Goal: Task Accomplishment & Management: Manage account settings

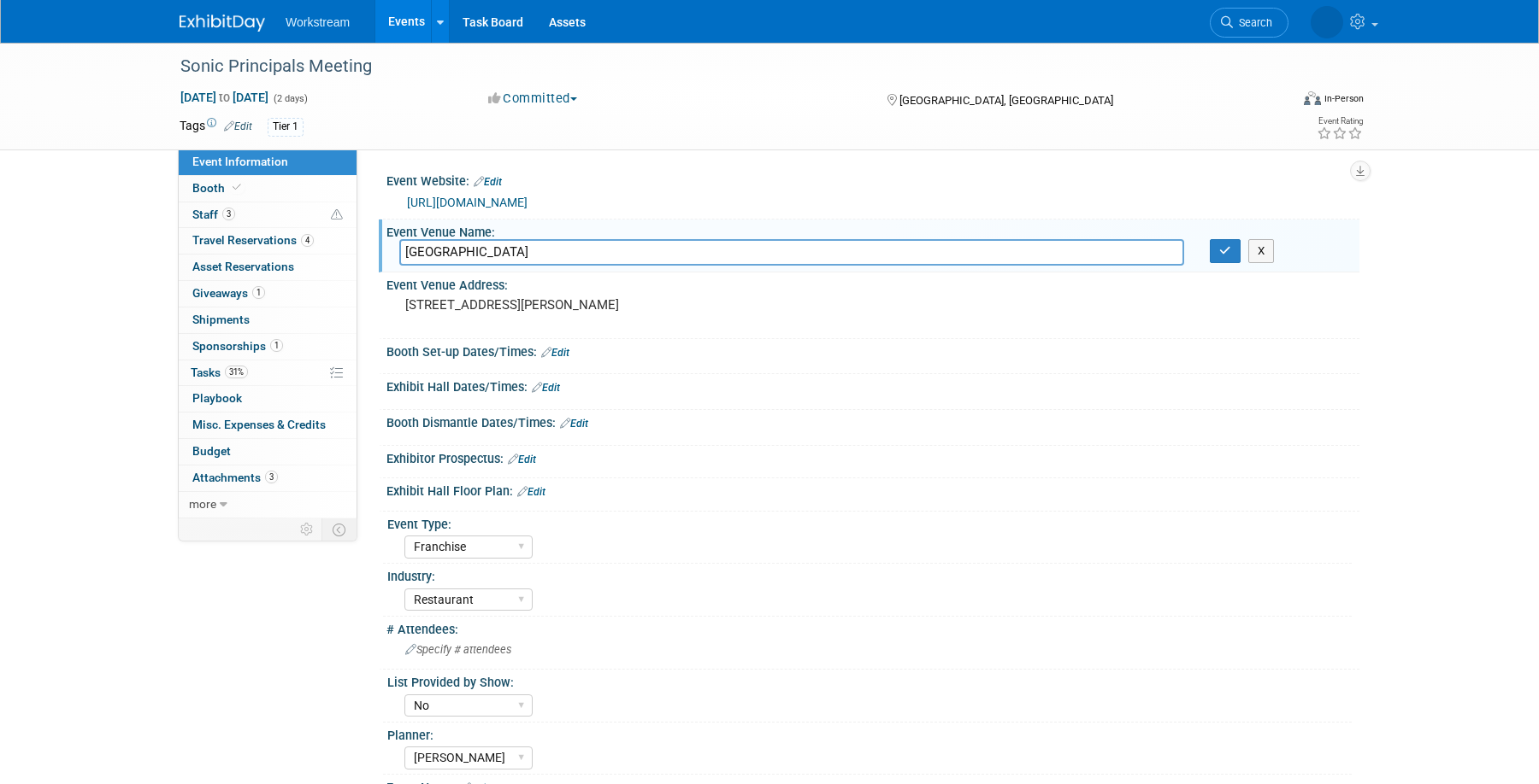
select select "Franchise"
select select "Restaurant"
select select "No"
select select "[PERSON_NAME]"
click at [72, 195] on div "Sonic Principals Meeting Oct 6, 2025 to Oct 7, 2025 (2 days) Oct 6, 2025 to Oct…" at bounding box center [770, 467] width 1539 height 849
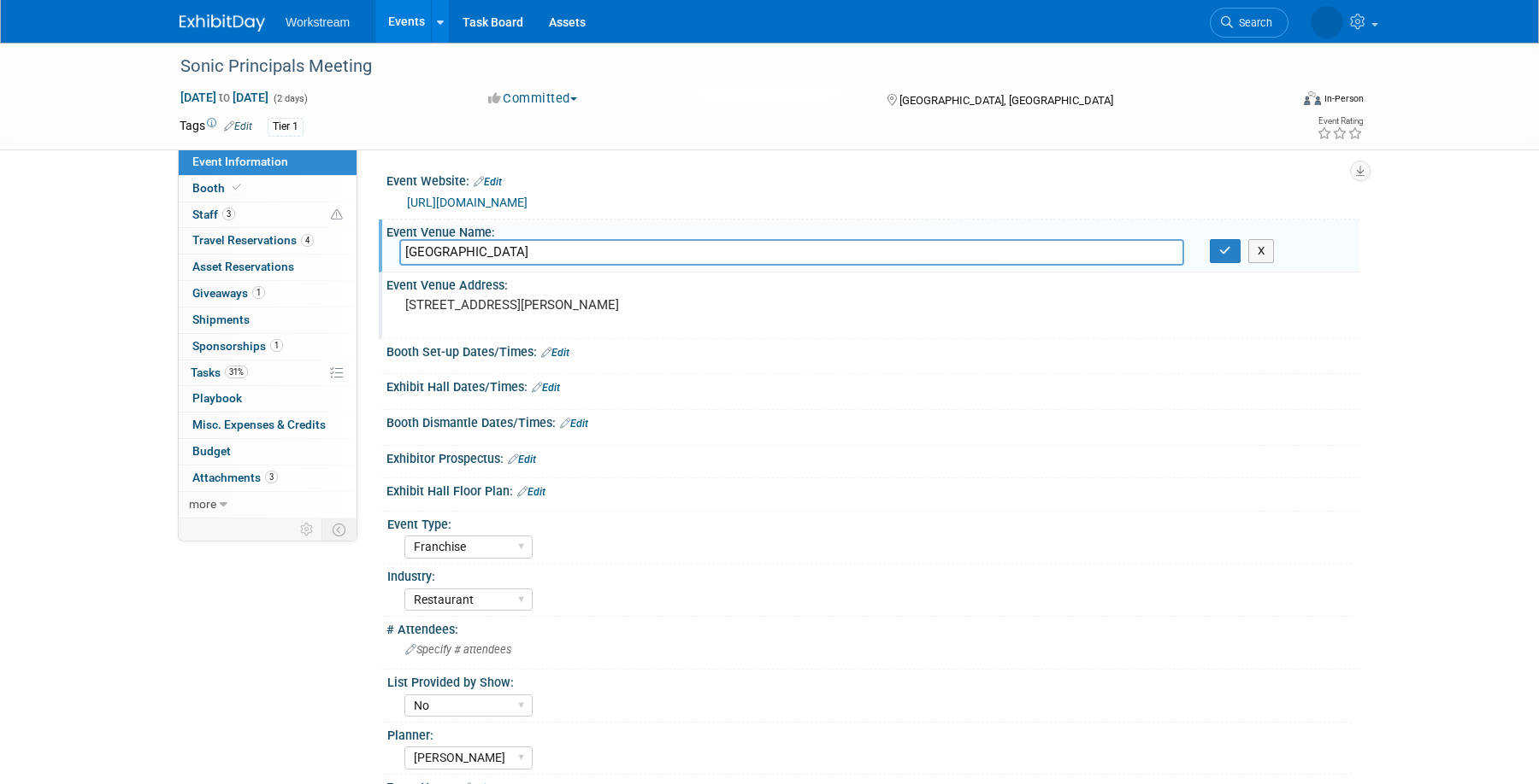
click at [1104, 336] on div "Event Venue Address: 250 Rep. John Lewis Way S, Nashville, TN 37203" at bounding box center [869, 306] width 981 height 65
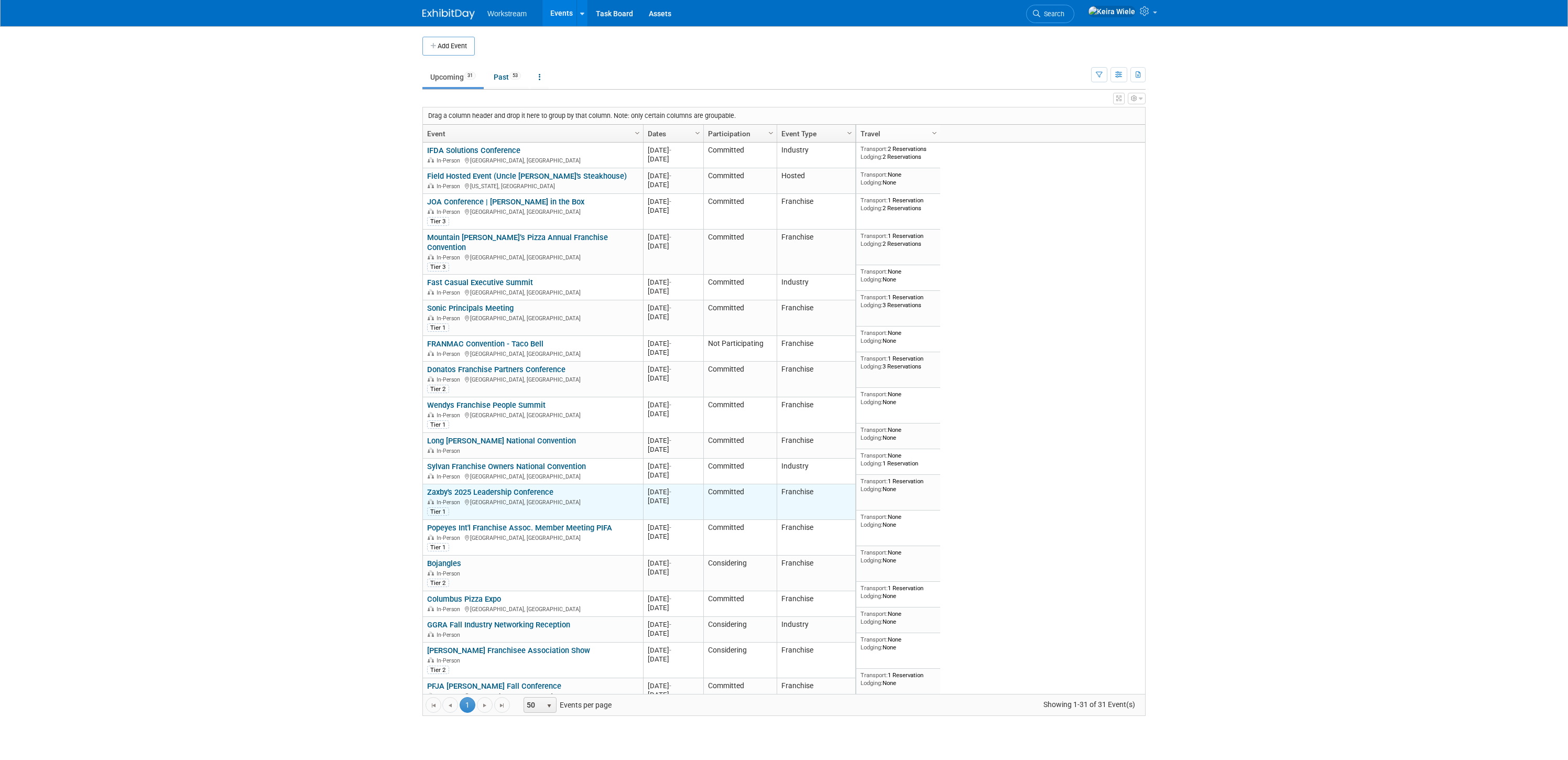
click at [541, 488] on link "Zaxby's 2025 Leadership Conference" at bounding box center [490, 492] width 126 height 9
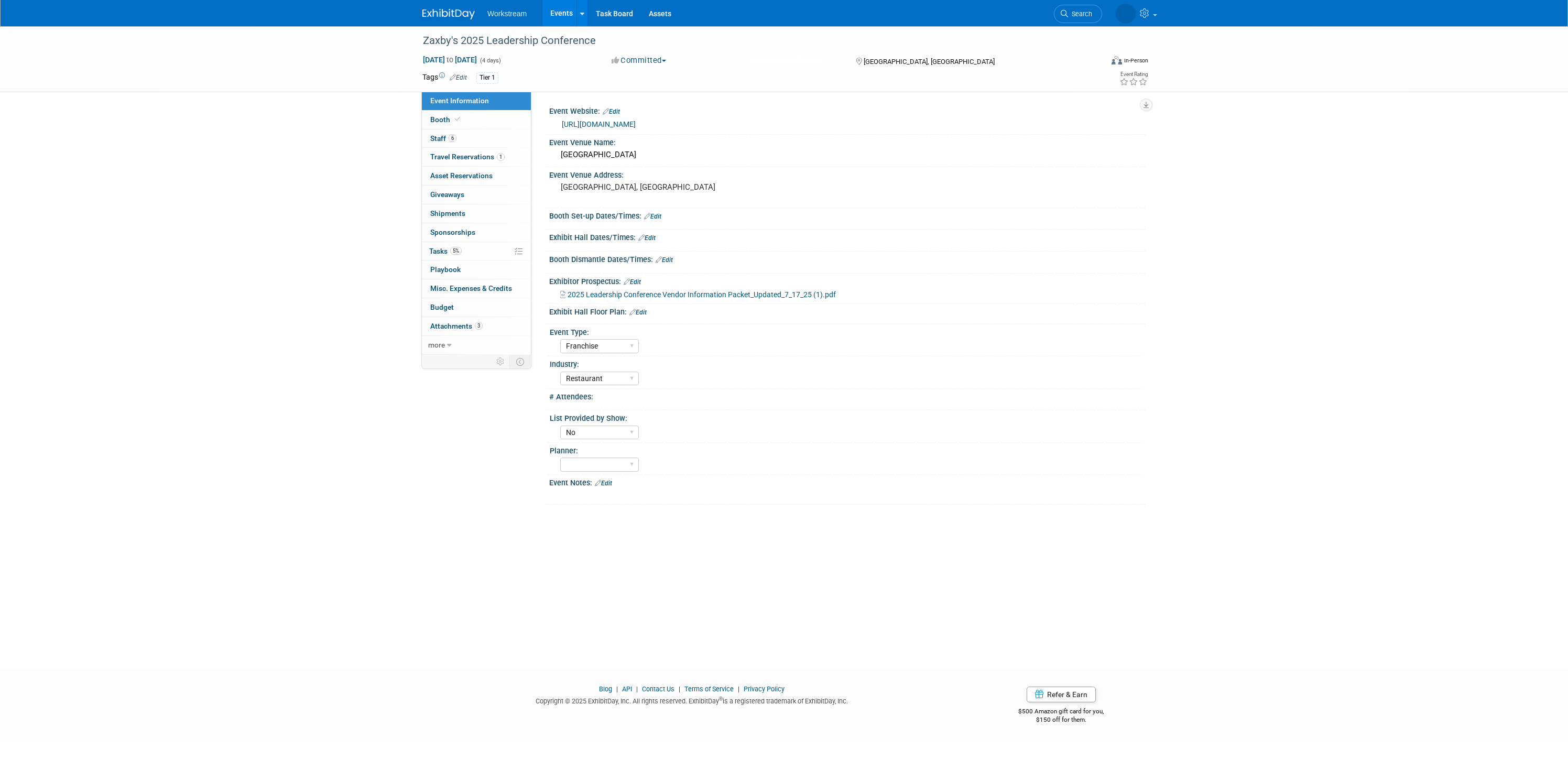
select select "Franchise"
select select "Restaurant"
select select "No"
